Goal: Information Seeking & Learning: Understand process/instructions

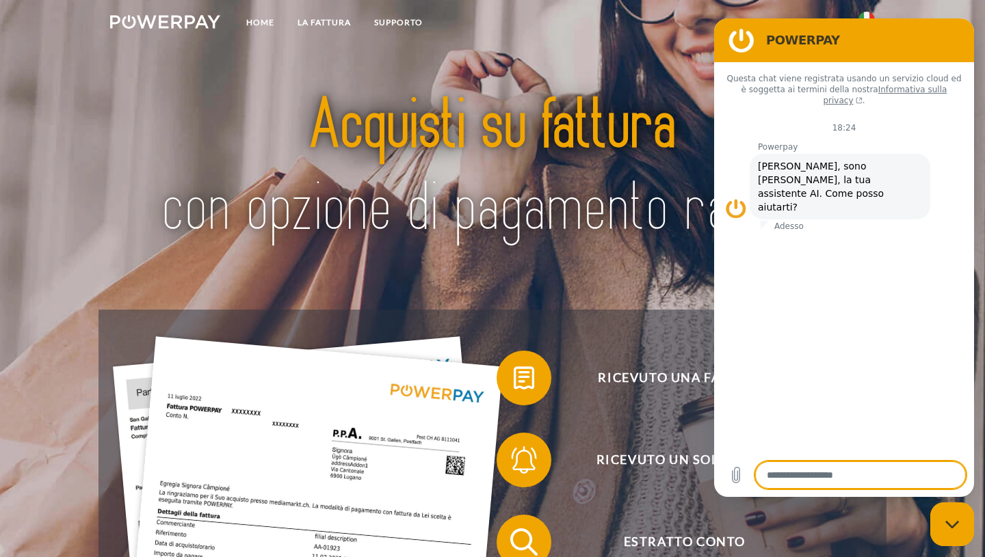
click at [973, 260] on div "Questa chat viene registrata usando un servizio cloud ed è soggetta ai termini …" at bounding box center [844, 257] width 260 height 391
click at [633, 245] on img at bounding box center [492, 168] width 689 height 224
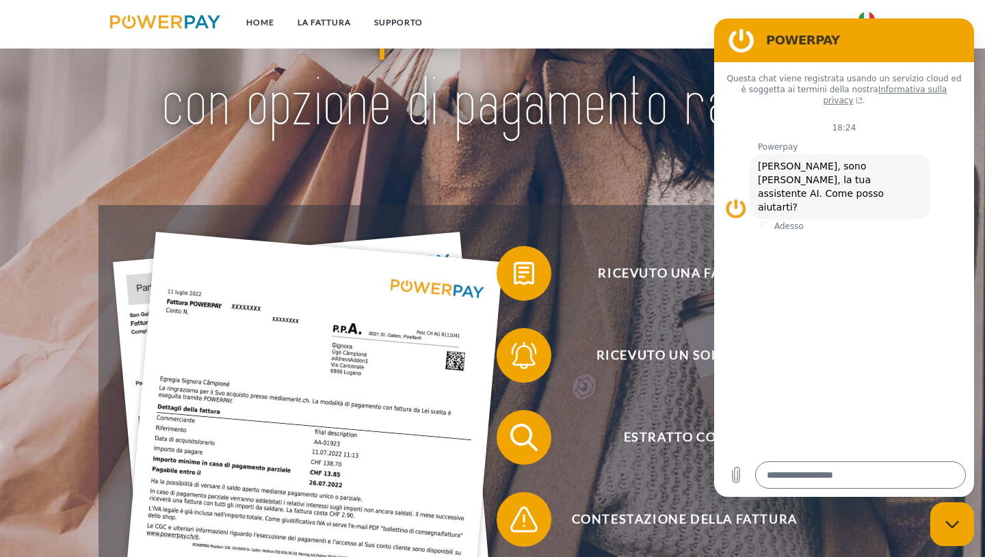
scroll to position [109, 0]
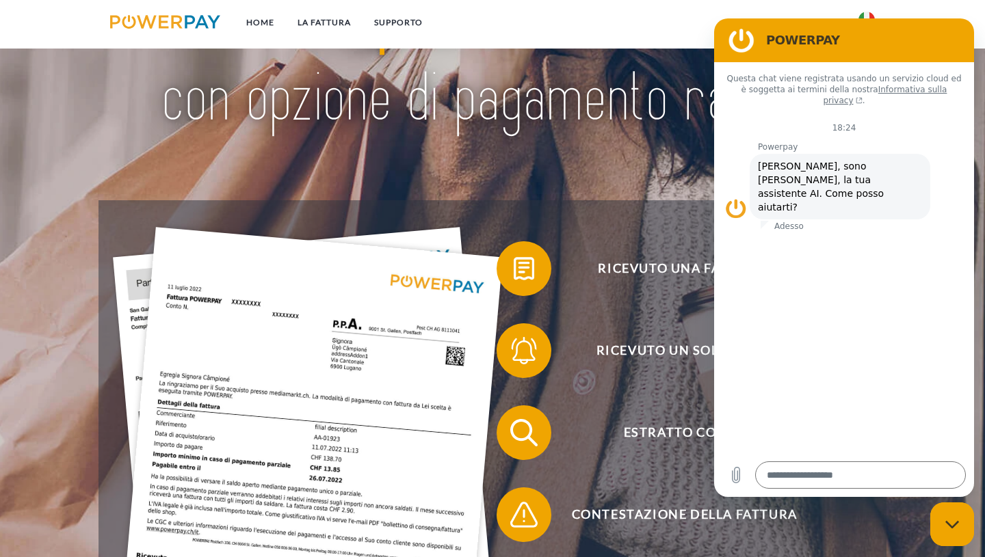
click at [755, 44] on div "POWERPAY" at bounding box center [857, 40] width 205 height 16
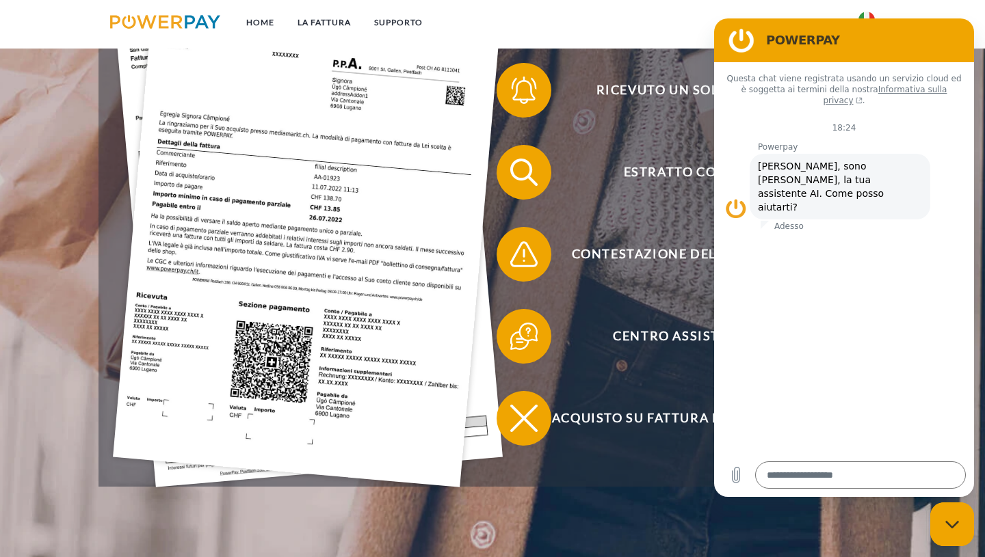
scroll to position [374, 0]
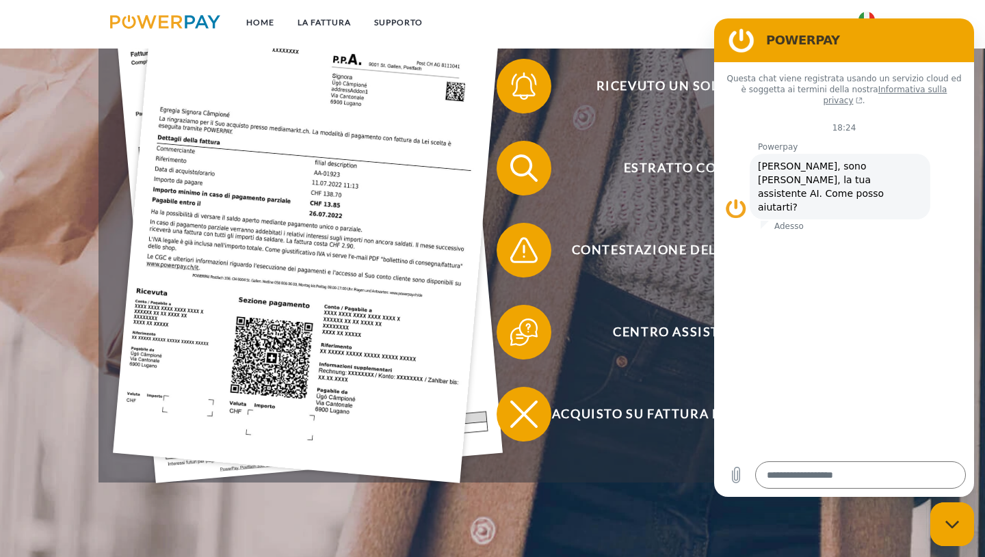
click at [939, 47] on h2 "POWERPAY" at bounding box center [863, 40] width 194 height 16
click at [959, 516] on div "Chiudi la finestra di messaggistica" at bounding box center [951, 524] width 41 height 41
type textarea "*"
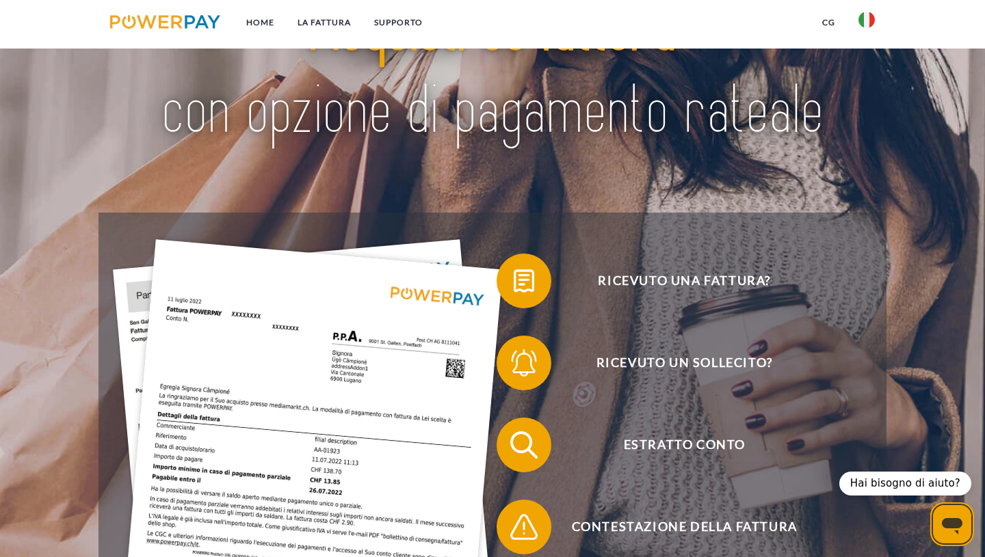
scroll to position [0, 0]
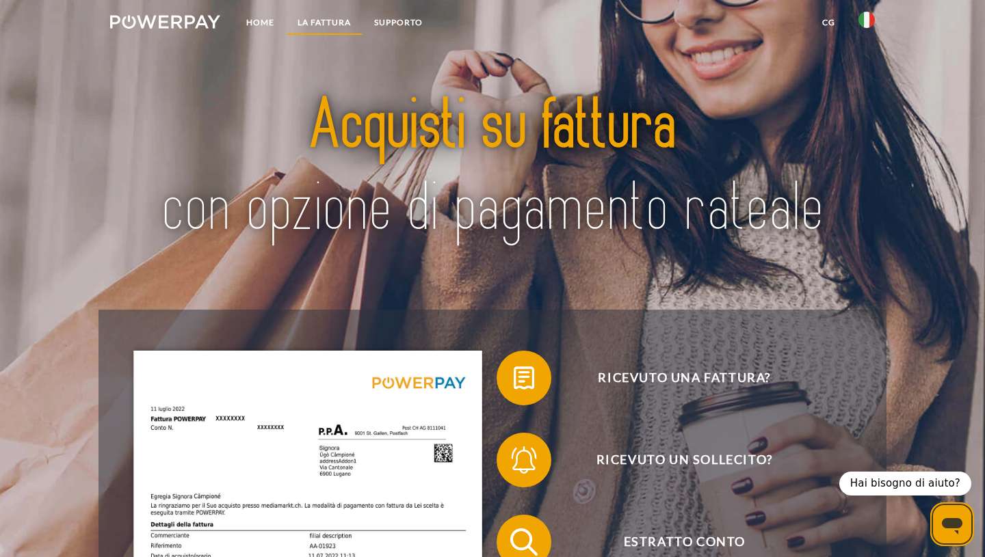
click at [326, 16] on link "LA FATTURA" at bounding box center [324, 22] width 77 height 25
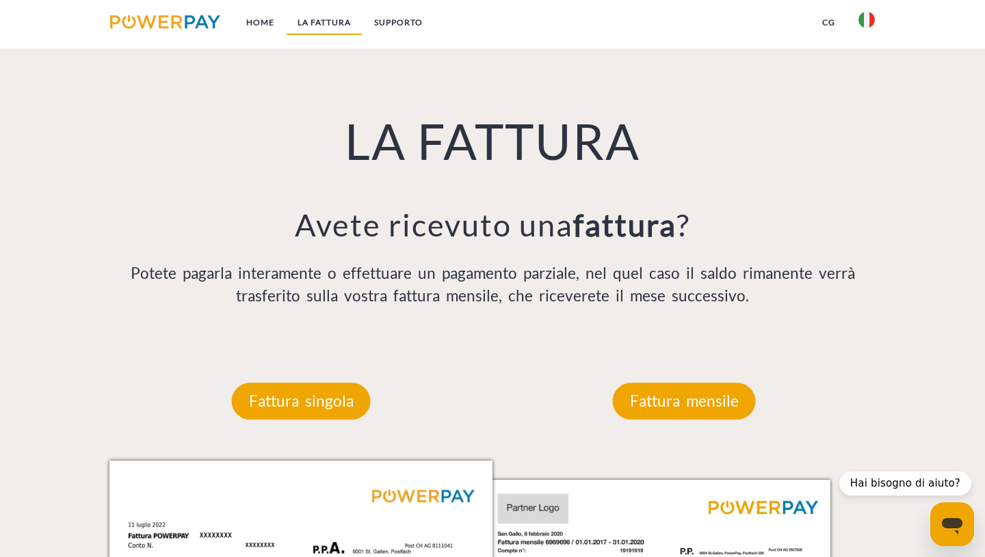
scroll to position [953, 0]
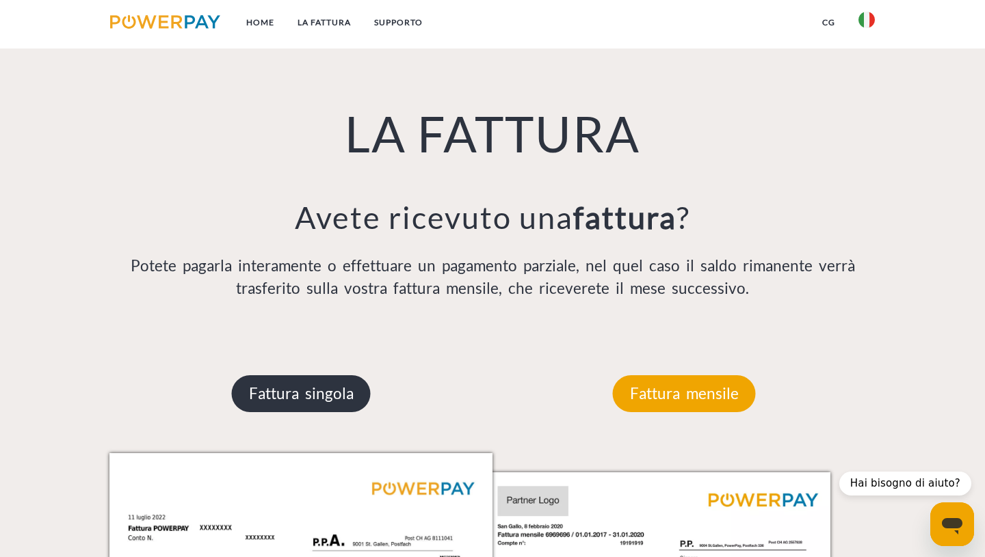
click at [334, 389] on p "Fattura singola" at bounding box center [301, 393] width 139 height 37
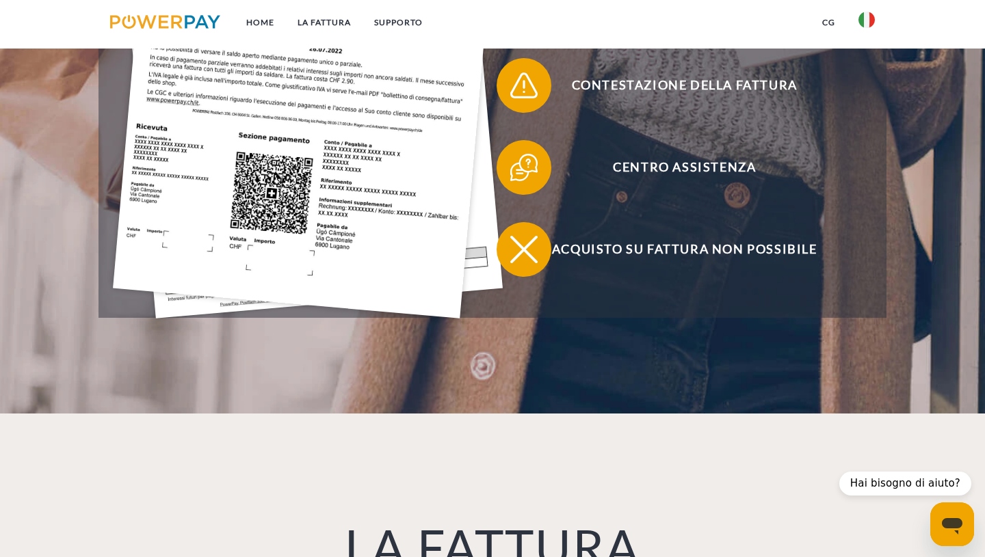
scroll to position [0, 0]
